Goal: Check status

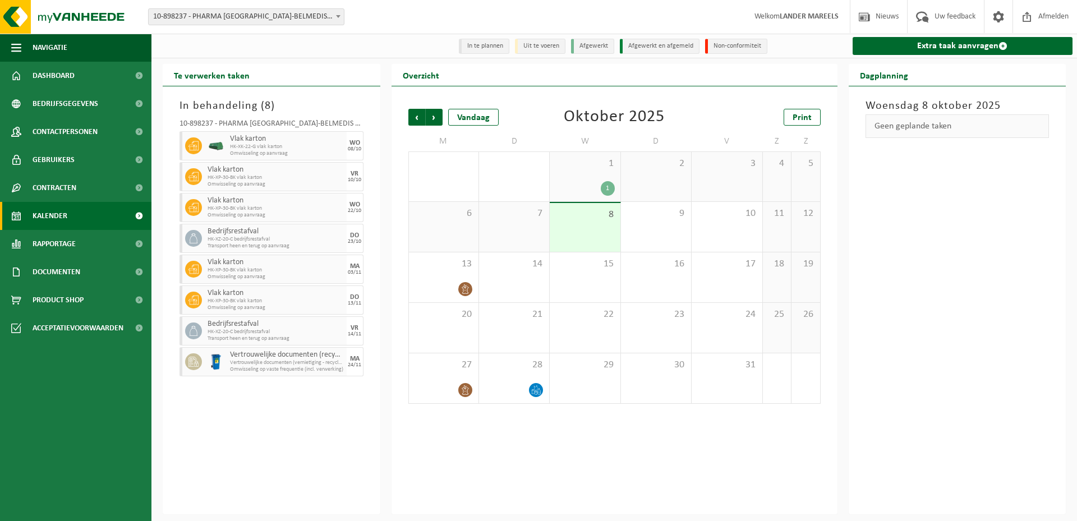
click at [336, 438] on div "In behandeling ( 8 ) 10-898237 - PHARMA BELGIUM-BELMEDIS ZWIJNAARDE - ZWIJNAARD…" at bounding box center [272, 300] width 218 height 428
click at [484, 466] on div "Vorige Volgende Vandaag Oktober 2025 Print M D W D V Z Z 29 1 30 2 1 1 2 3 4 5 …" at bounding box center [614, 300] width 446 height 428
click at [33, 95] on span "Bedrijfsgegevens" at bounding box center [66, 104] width 66 height 28
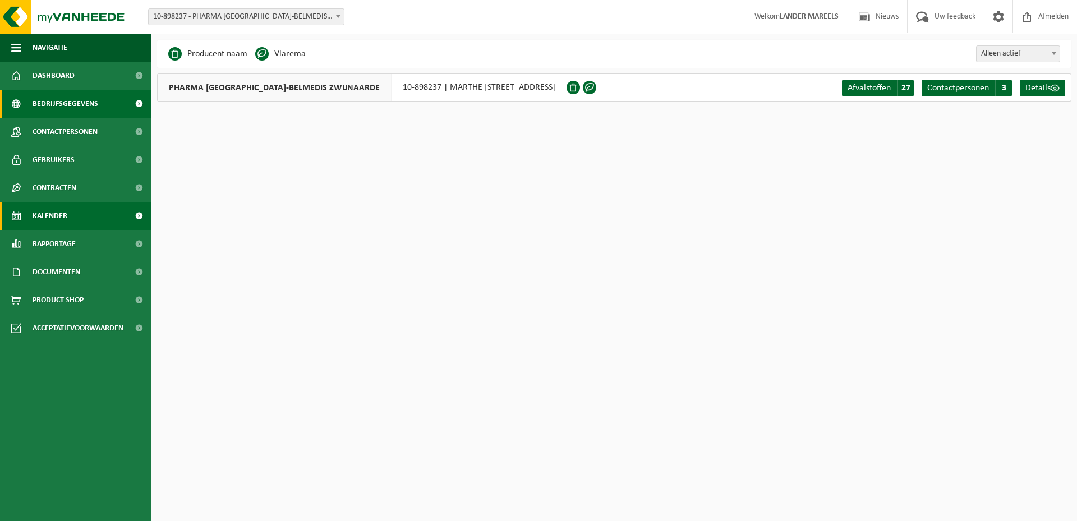
click at [56, 219] on span "Kalender" at bounding box center [50, 216] width 35 height 28
